Goal: Check status: Check status

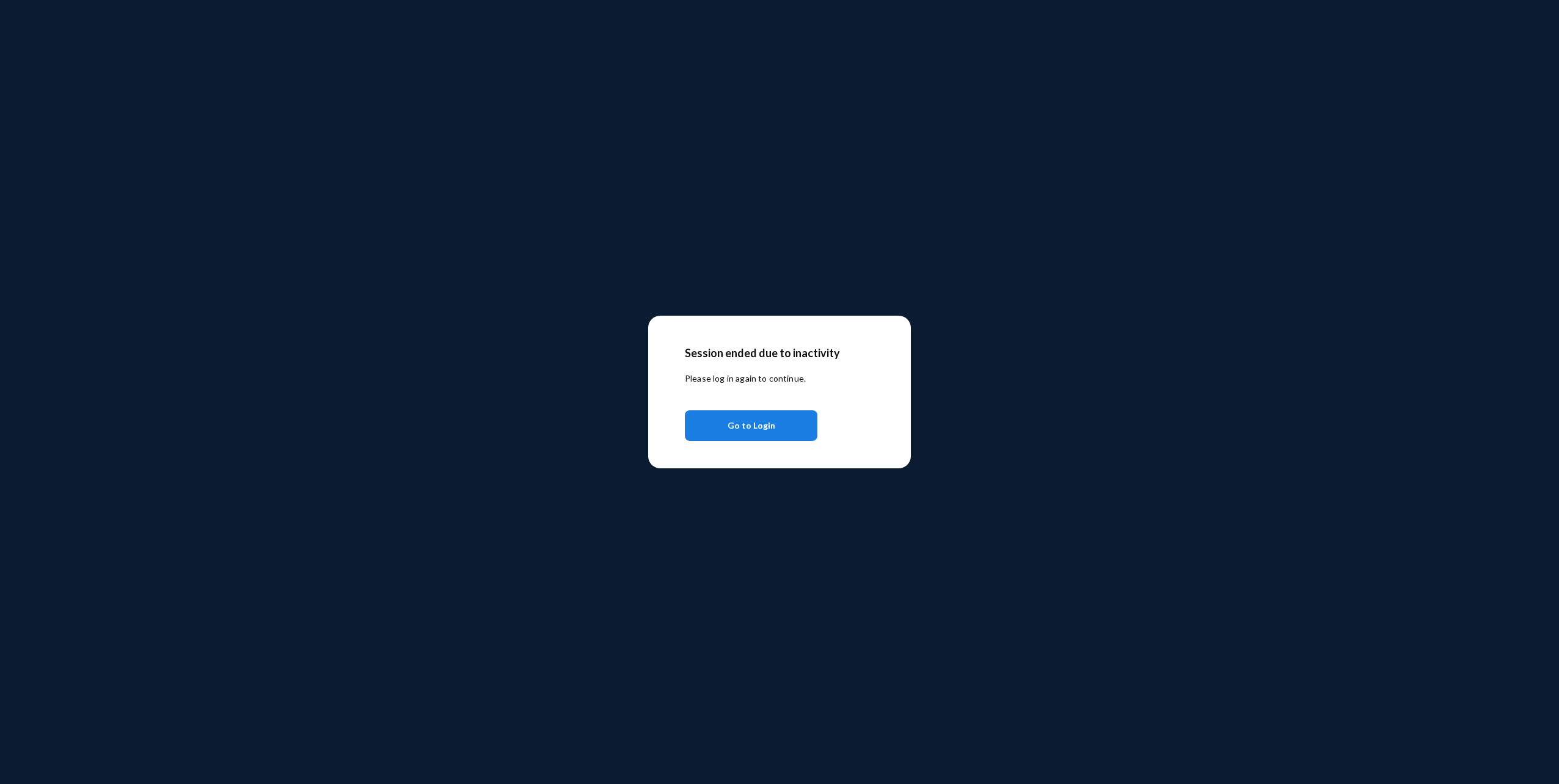
click at [782, 426] on button "Go to Login" at bounding box center [751, 425] width 133 height 31
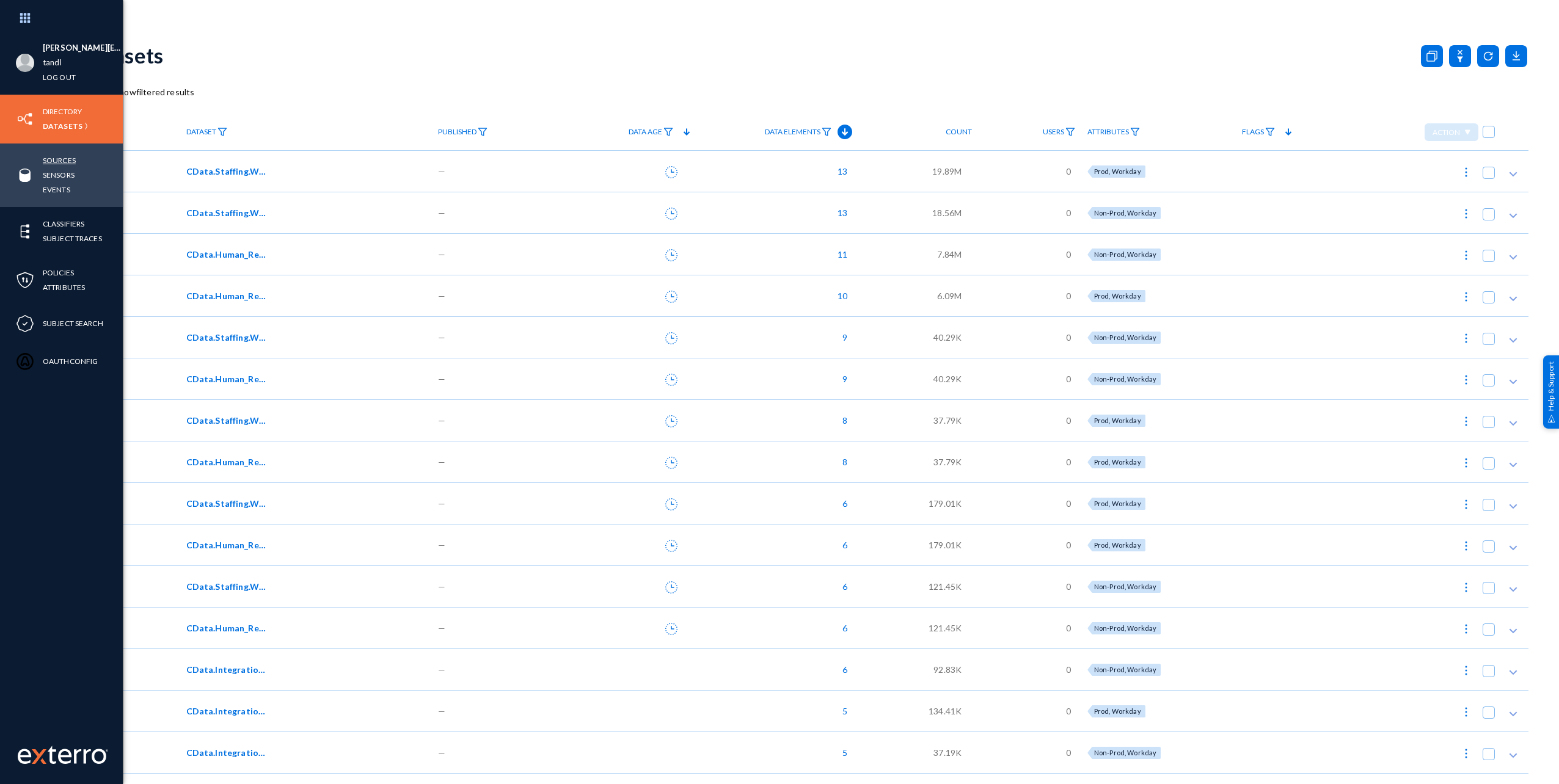
click at [62, 163] on link "Sources" at bounding box center [59, 160] width 33 height 14
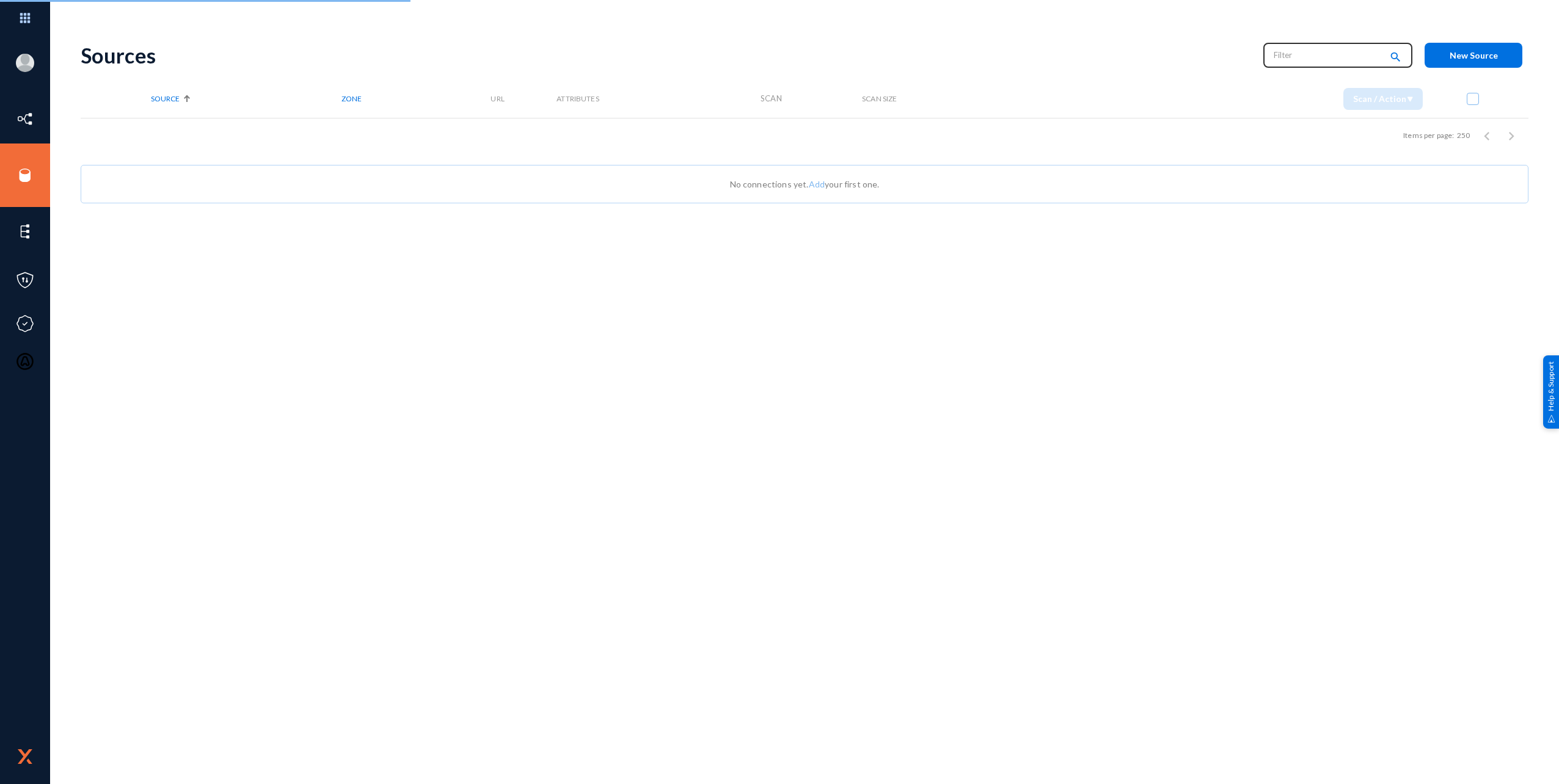
click at [1287, 56] on input "text" at bounding box center [1327, 55] width 107 height 18
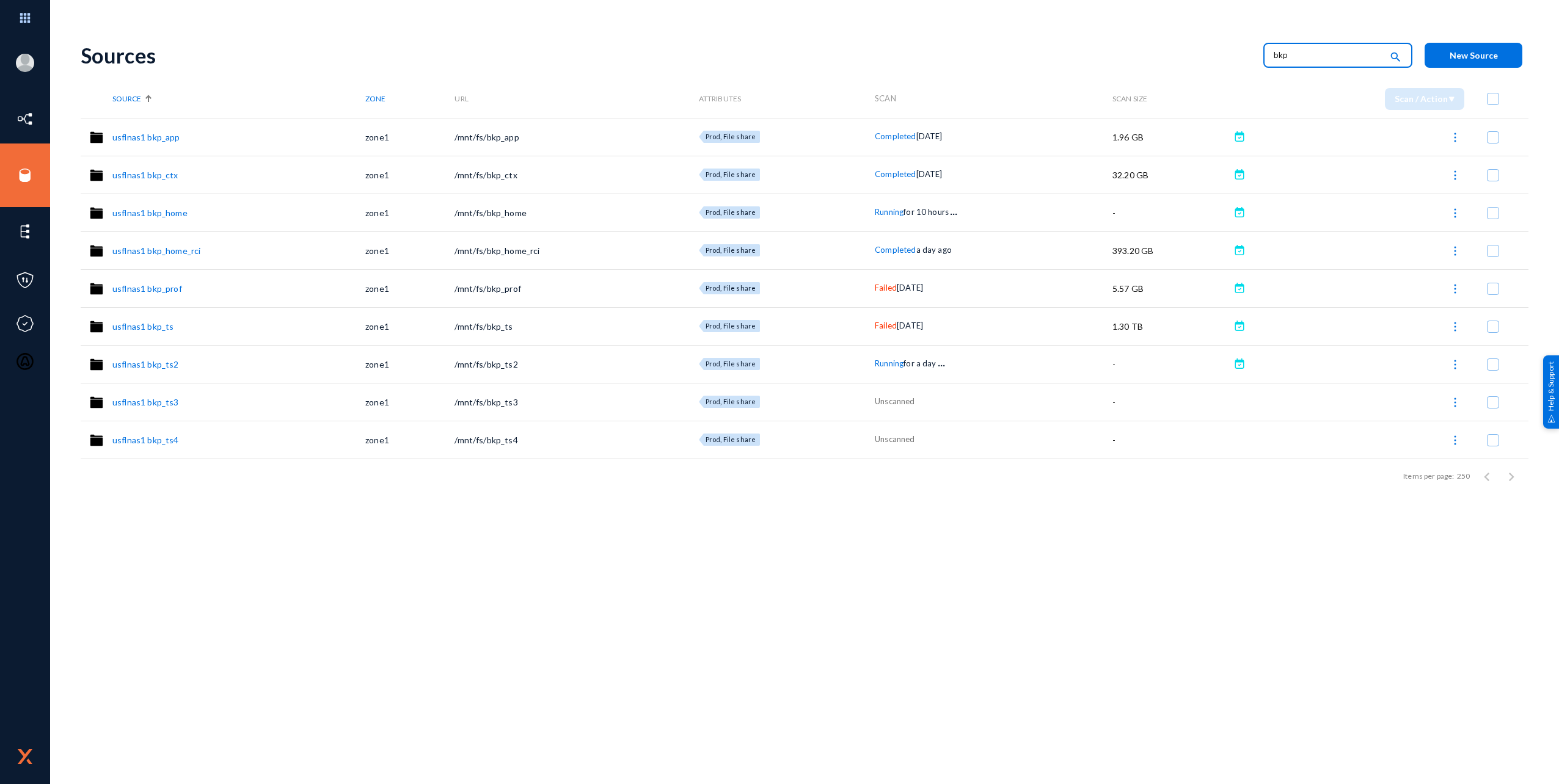
click at [877, 286] on span "Failed" at bounding box center [886, 287] width 22 height 10
click at [869, 333] on div at bounding box center [779, 392] width 1559 height 784
click at [875, 328] on span "Failed" at bounding box center [886, 325] width 22 height 10
click at [1294, 49] on div at bounding box center [779, 392] width 1559 height 784
click at [1294, 49] on input "bkp" at bounding box center [1327, 55] width 107 height 18
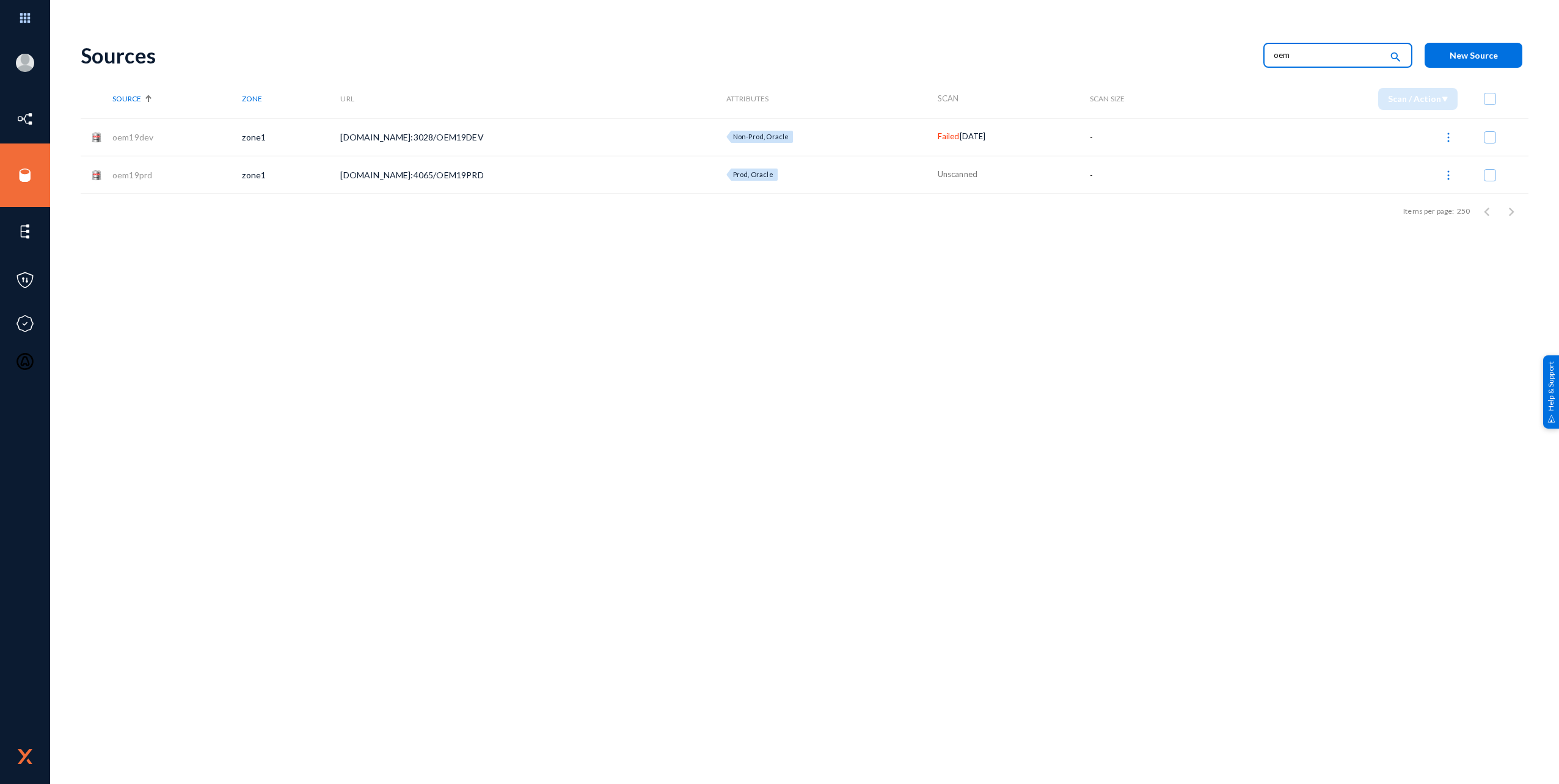
click at [1280, 54] on input "oem" at bounding box center [1327, 55] width 107 height 18
type input "dbmon"
click at [1310, 53] on input "dbmon" at bounding box center [1327, 55] width 107 height 18
